Goal: Task Accomplishment & Management: Manage account settings

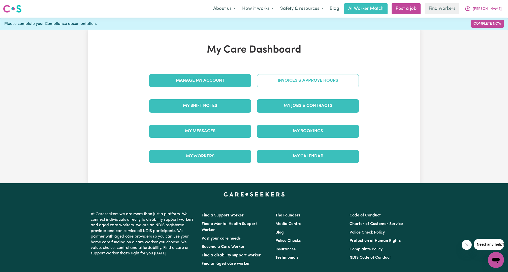
click at [285, 79] on link "Invoices & Approve Hours" at bounding box center [308, 80] width 102 height 13
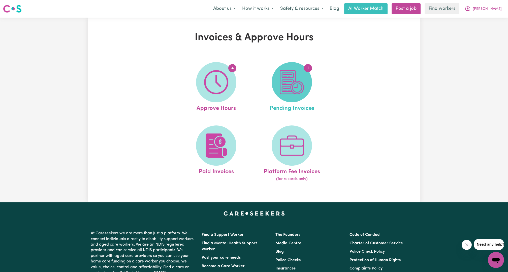
click at [281, 91] on img at bounding box center [292, 82] width 24 height 24
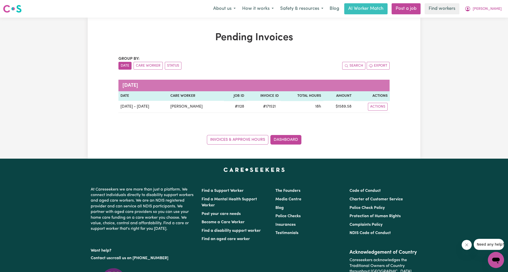
click at [452, 69] on div "Pending Invoices Group by: Date Care Worker Status Search Export [DATE] Date Ca…" at bounding box center [254, 88] width 508 height 141
click at [492, 7] on span "[PERSON_NAME]" at bounding box center [486, 9] width 29 height 6
click at [487, 18] on link "My Dashboard" at bounding box center [485, 20] width 40 height 10
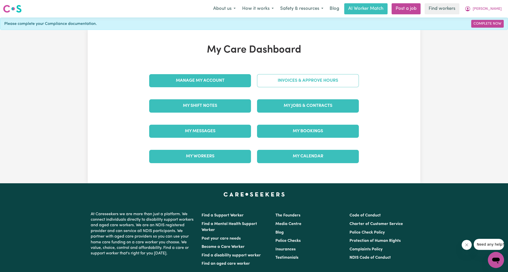
click at [291, 75] on link "Invoices & Approve Hours" at bounding box center [308, 80] width 102 height 13
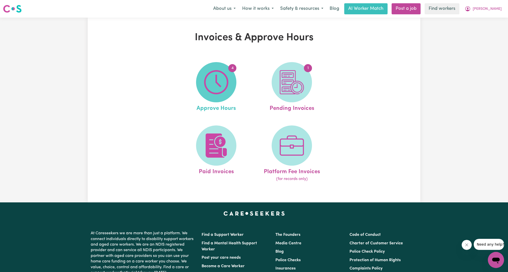
click at [206, 86] on img at bounding box center [216, 82] width 24 height 24
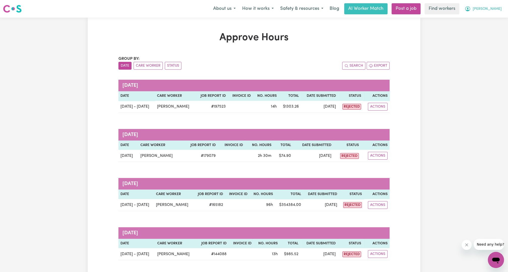
click at [491, 9] on span "[PERSON_NAME]" at bounding box center [486, 9] width 29 height 6
click at [485, 20] on link "My Dashboard" at bounding box center [485, 20] width 40 height 10
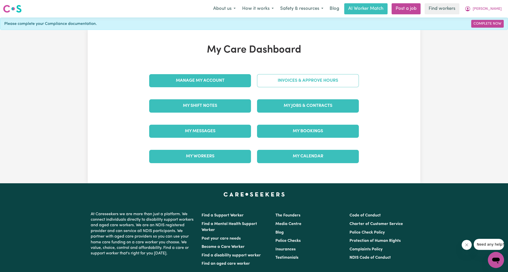
click at [329, 83] on link "Invoices & Approve Hours" at bounding box center [308, 80] width 102 height 13
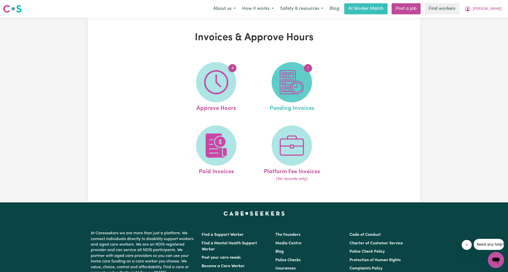
click at [301, 74] on img at bounding box center [292, 82] width 24 height 24
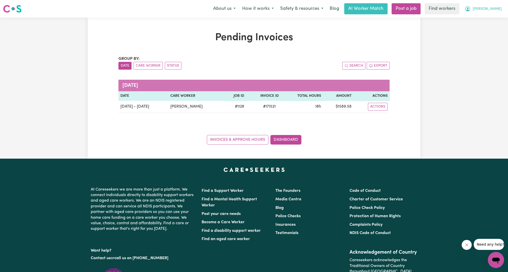
click at [503, 9] on button "[PERSON_NAME]" at bounding box center [483, 9] width 44 height 11
click at [493, 15] on link "My Dashboard" at bounding box center [485, 20] width 40 height 10
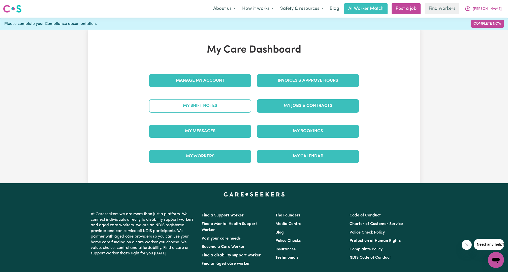
click at [181, 110] on link "My Shift Notes" at bounding box center [200, 105] width 102 height 13
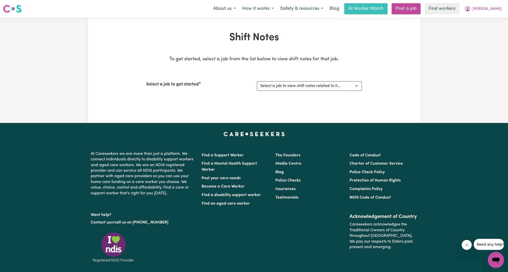
click at [317, 96] on div "Select a job to get started Select a job to view shift notes related to it... S…" at bounding box center [254, 86] width 216 height 22
drag, startPoint x: 319, startPoint y: 86, endPoint x: 315, endPoint y: 90, distance: 5.9
click at [319, 86] on select "Select a job to view shift notes related to it... Support Worker For Community …" at bounding box center [309, 86] width 105 height 10
click at [257, 81] on select "Select a job to view shift notes related to it... Support Worker For Community …" at bounding box center [309, 86] width 105 height 10
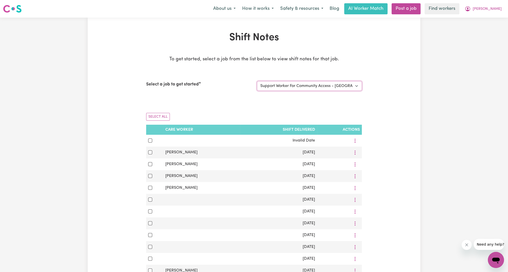
click at [309, 87] on select "Select a job to view shift notes related to it... Support Worker For Community …" at bounding box center [309, 86] width 105 height 10
select select "1128"
click at [257, 81] on select "Select a job to view shift notes related to it... Support Worker For Community …" at bounding box center [309, 86] width 105 height 10
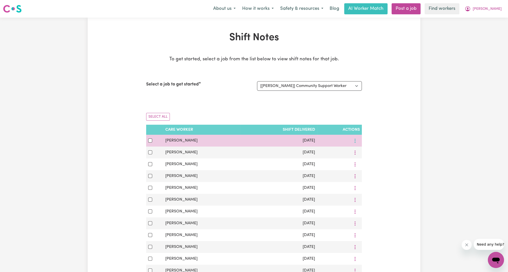
click at [356, 142] on icon "More options" at bounding box center [354, 141] width 5 height 5
click at [363, 155] on link "View Shift Note" at bounding box center [374, 153] width 42 height 10
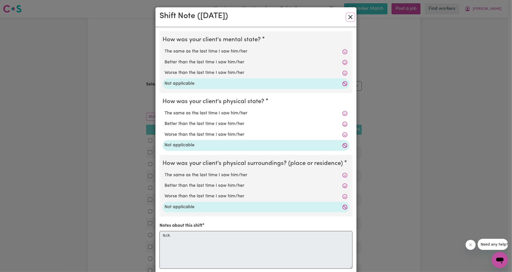
click at [350, 18] on button "Close" at bounding box center [350, 17] width 8 height 8
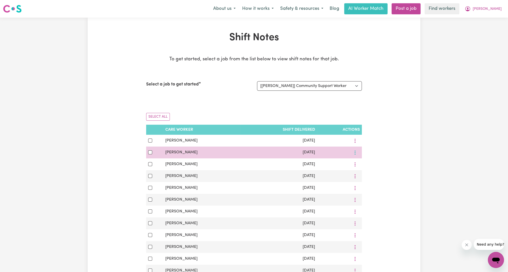
click at [355, 144] on icon "More options" at bounding box center [354, 141] width 5 height 5
click at [363, 162] on span "View Shift Note" at bounding box center [376, 164] width 27 height 4
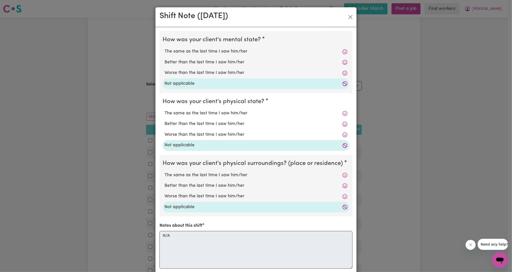
click at [353, 8] on div "Shift Note ( [DATE] )" at bounding box center [255, 17] width 201 height 20
click at [347, 20] on button "Close" at bounding box center [350, 17] width 8 height 8
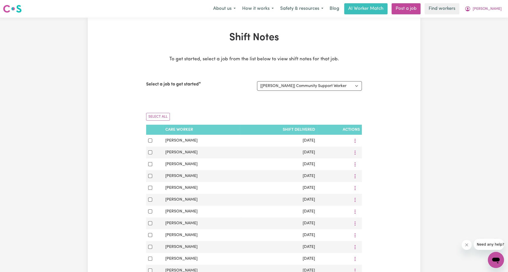
click at [391, 34] on div "Shift Notes To get started, select a job from the list below to view shift note…" at bounding box center [254, 245] width 332 height 427
click at [498, 10] on span "[PERSON_NAME]" at bounding box center [486, 9] width 29 height 6
click at [490, 17] on link "My Dashboard" at bounding box center [485, 20] width 40 height 10
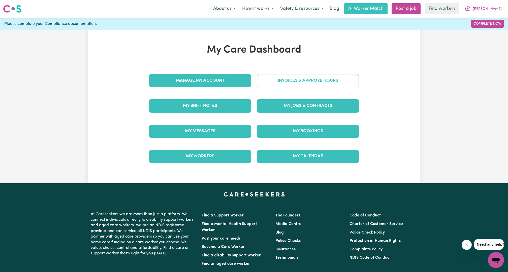
click at [304, 78] on link "Invoices & Approve Hours" at bounding box center [308, 80] width 102 height 13
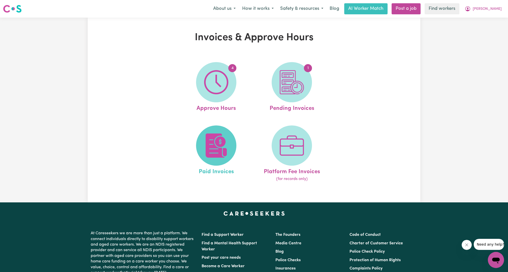
click at [210, 134] on span at bounding box center [216, 146] width 40 height 40
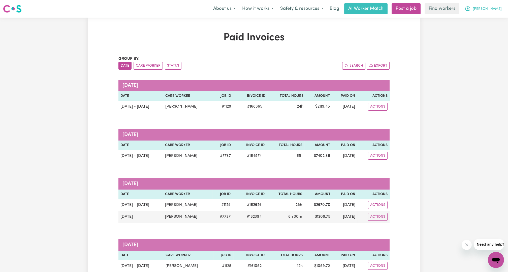
click at [500, 9] on button "[PERSON_NAME]" at bounding box center [483, 9] width 44 height 11
click at [484, 32] on link "Logout" at bounding box center [485, 29] width 40 height 10
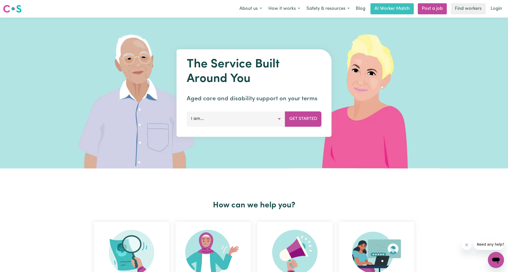
click at [486, 6] on div "About us How it works Safety & resources Blog AI Worker Match Post a job Find w…" at bounding box center [370, 8] width 269 height 11
click at [500, 7] on link "Login" at bounding box center [495, 8] width 17 height 11
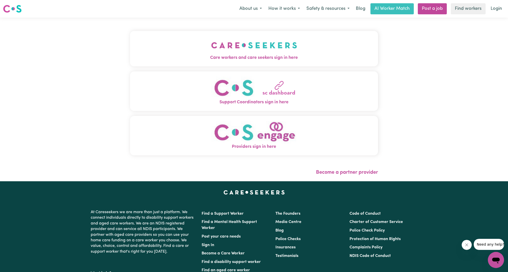
click at [211, 51] on img "Care workers and care seekers sign in here" at bounding box center [254, 45] width 86 height 19
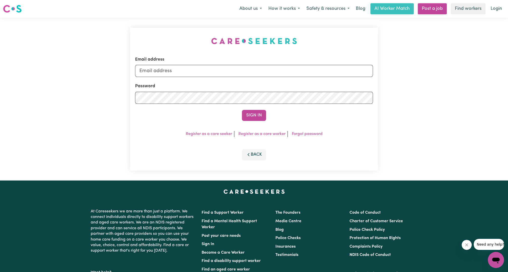
click at [216, 82] on form "Email address Password Sign In" at bounding box center [254, 88] width 238 height 65
click at [219, 70] on input "Email address" at bounding box center [254, 71] width 238 height 12
drag, startPoint x: 164, startPoint y: 68, endPoint x: 273, endPoint y: 85, distance: 110.5
click at [273, 85] on form "Email address [EMAIL_ADDRESS][PERSON_NAME][DOMAIN_NAME] Password Sign In" at bounding box center [254, 88] width 238 height 65
type input "superuser~[EMAIL_ADDRESS][DOMAIN_NAME]"
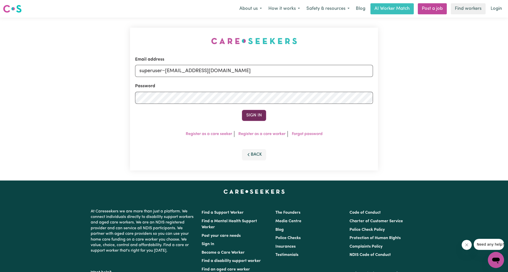
click at [253, 116] on button "Sign In" at bounding box center [254, 115] width 24 height 11
